Goal: Navigation & Orientation: Find specific page/section

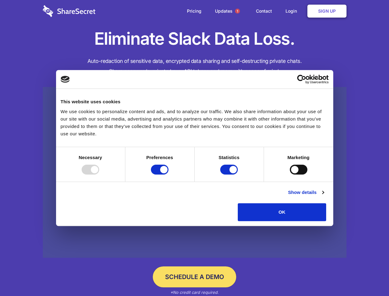
click at [99, 174] on div at bounding box center [91, 170] width 18 height 10
click at [169, 174] on input "Preferences" at bounding box center [160, 170] width 18 height 10
checkbox input "false"
click at [230, 174] on input "Statistics" at bounding box center [229, 170] width 18 height 10
checkbox input "false"
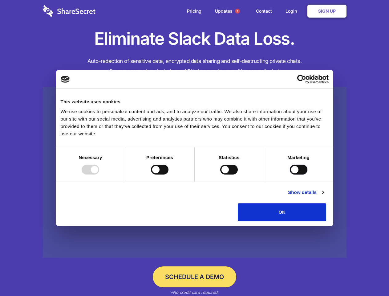
click at [290, 174] on input "Marketing" at bounding box center [299, 170] width 18 height 10
checkbox input "true"
click at [324, 196] on link "Show details" at bounding box center [306, 192] width 36 height 7
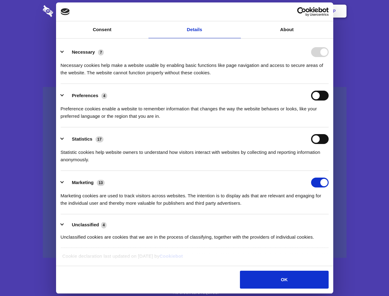
click at [329, 171] on li "Statistics 17 Statistic cookies help website owners to understand how visitors …" at bounding box center [195, 148] width 268 height 43
click at [237, 11] on span "1" at bounding box center [237, 11] width 5 height 5
